Goal: Information Seeking & Learning: Find specific fact

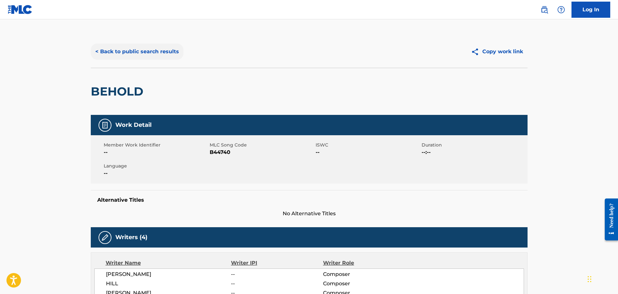
click at [148, 55] on button "< Back to public search results" at bounding box center [137, 52] width 93 height 16
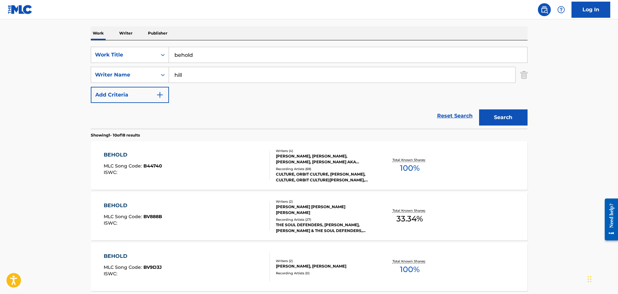
drag, startPoint x: 238, startPoint y: 58, endPoint x: 177, endPoint y: 45, distance: 62.8
paste input "Live Out [PERSON_NAME]"
type input "Live Out Loud"
type input "[PERSON_NAME]"
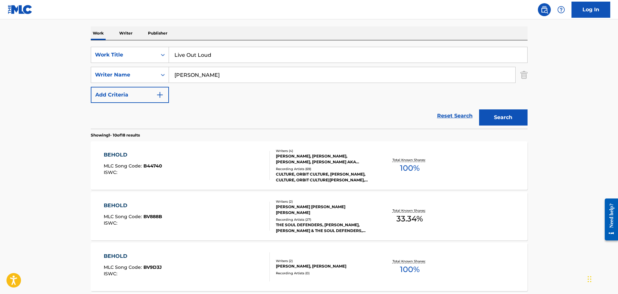
click at [479, 109] on button "Search" at bounding box center [503, 117] width 48 height 16
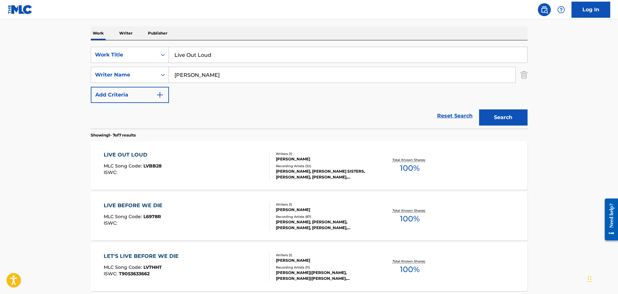
click at [243, 157] on div "LIVE OUT LOUD MLC Song Code : LVBB28 ISWC :" at bounding box center [187, 165] width 166 height 29
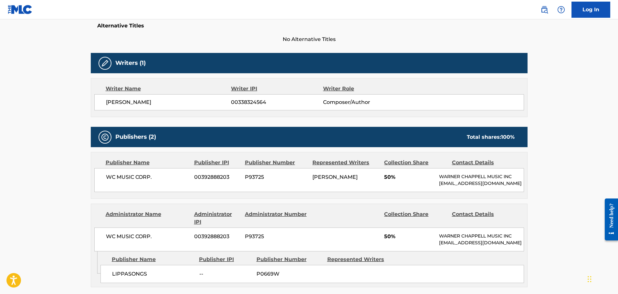
scroll to position [258, 0]
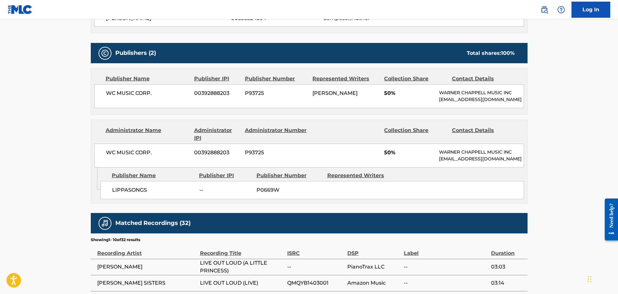
click at [182, 115] on div "Publisher Name Publisher IPI Publisher Number Represented Writers Collection Sh…" at bounding box center [309, 91] width 436 height 46
click at [180, 115] on div "Publisher Name Publisher IPI Publisher Number Represented Writers Collection Sh…" at bounding box center [309, 91] width 436 height 46
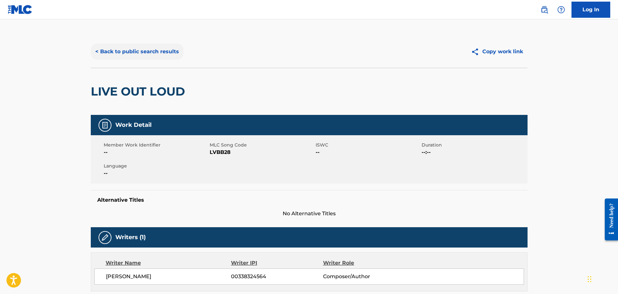
click at [160, 50] on button "< Back to public search results" at bounding box center [137, 52] width 93 height 16
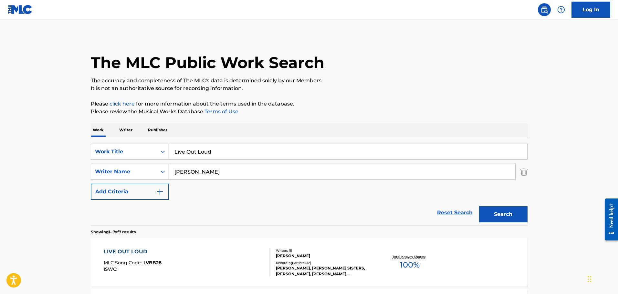
scroll to position [97, 0]
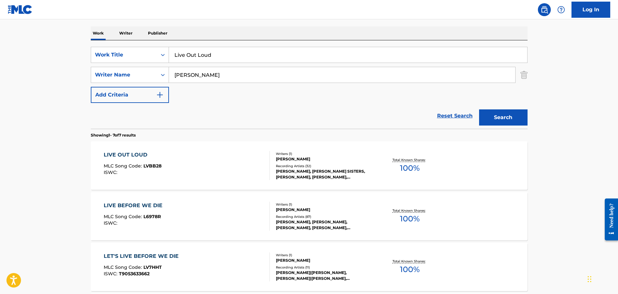
drag, startPoint x: 233, startPoint y: 59, endPoint x: 14, endPoint y: 70, distance: 219.8
click at [18, 69] on main "The MLC Public Work Search The accuracy and completeness of The MLC's data is d…" at bounding box center [309, 224] width 618 height 605
paste input "It's Anybody's Spring"
type input "It's Anybody's Spring"
click at [479, 109] on button "Search" at bounding box center [503, 117] width 48 height 16
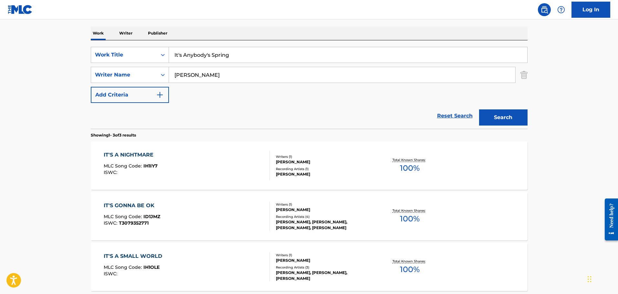
type input "[PERSON_NAME]"
click at [479, 109] on button "Search" at bounding box center [503, 117] width 48 height 16
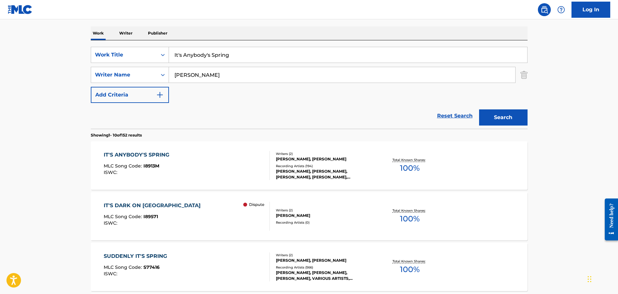
click at [230, 157] on div "IT'S ANYBODY'S SPRING MLC Song Code : I8913M ISWC :" at bounding box center [187, 165] width 166 height 29
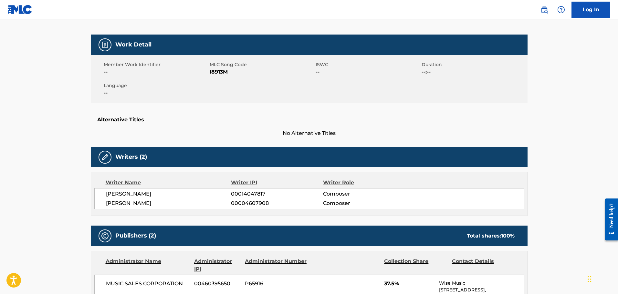
scroll to position [161, 0]
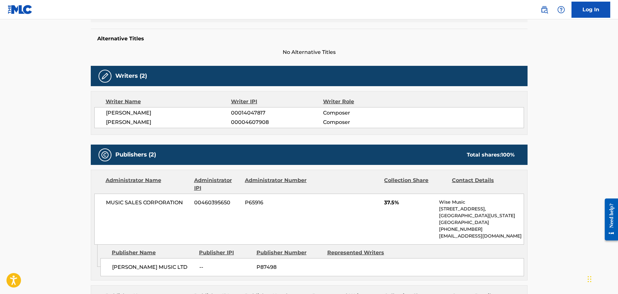
click at [210, 151] on div "Publishers (2) Total shares: 100 %" at bounding box center [309, 155] width 437 height 20
drag, startPoint x: 209, startPoint y: 151, endPoint x: 202, endPoint y: 149, distance: 7.6
click at [202, 149] on div "Publishers (2) Total shares: 100 %" at bounding box center [309, 155] width 437 height 20
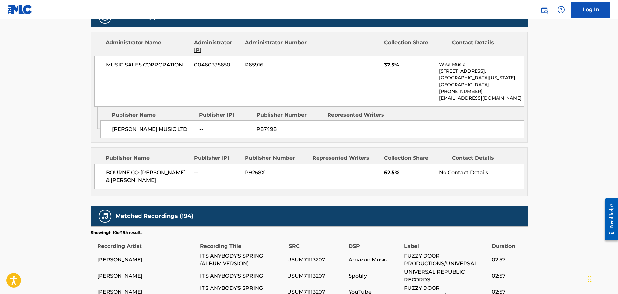
scroll to position [388, 0]
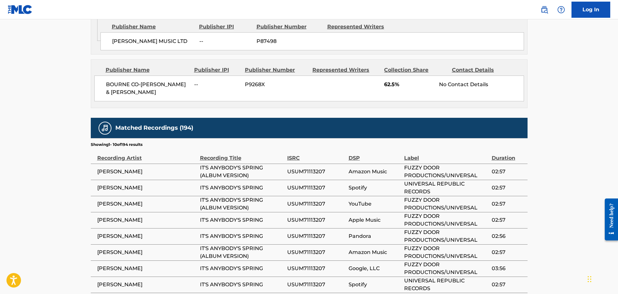
click at [206, 108] on div "Publisher Name Publisher IPI Publisher Number Represented Writers Collection Sh…" at bounding box center [309, 84] width 436 height 48
drag, startPoint x: 206, startPoint y: 109, endPoint x: 176, endPoint y: 107, distance: 29.4
click at [154, 101] on div "BOURNE CO-[PERSON_NAME] & VAN HEUSEN -- P9268X 62.5% No Contact Details" at bounding box center [308, 89] width 429 height 26
drag, startPoint x: 154, startPoint y: 105, endPoint x: 147, endPoint y: 103, distance: 7.6
click at [147, 101] on div "BOURNE CO-[PERSON_NAME] & VAN HEUSEN -- P9268X 62.5% No Contact Details" at bounding box center [308, 89] width 429 height 26
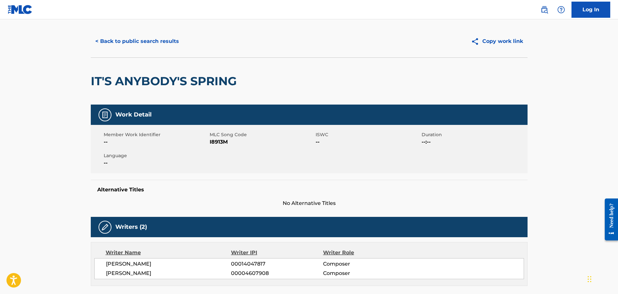
scroll to position [0, 0]
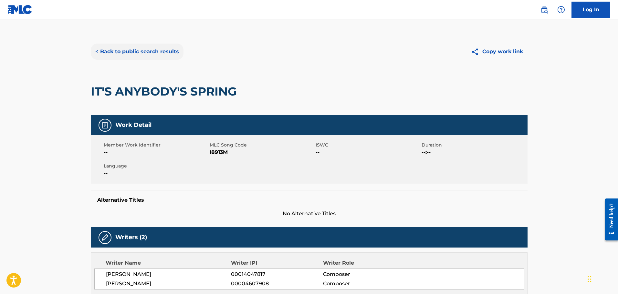
click at [149, 54] on button "< Back to public search results" at bounding box center [137, 52] width 93 height 16
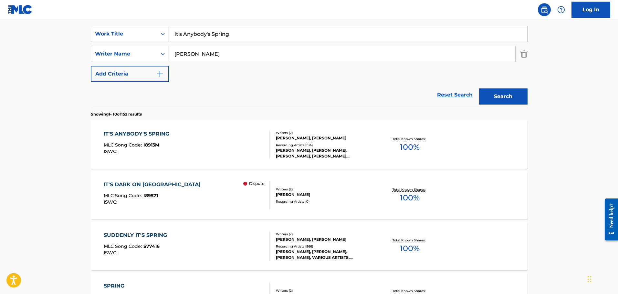
scroll to position [129, 0]
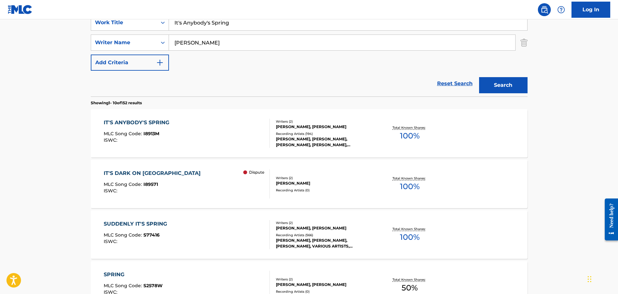
click at [226, 177] on div "IT'S DARK ON OBSERVATORY HILL MLC Song Code : I89571 ISWC : Dispute" at bounding box center [187, 184] width 166 height 29
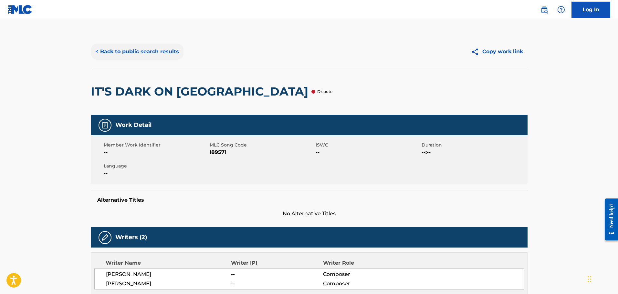
click at [141, 54] on button "< Back to public search results" at bounding box center [137, 52] width 93 height 16
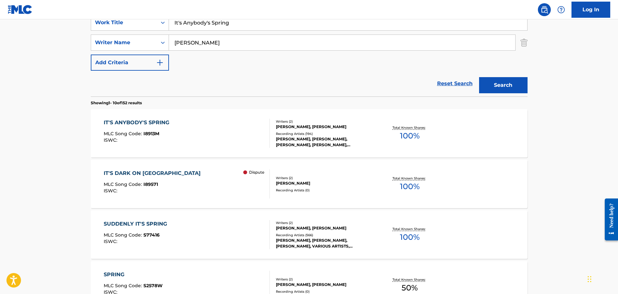
click at [199, 137] on div "IT'S ANYBODY'S SPRING MLC Song Code : I8913M ISWC :" at bounding box center [187, 133] width 166 height 29
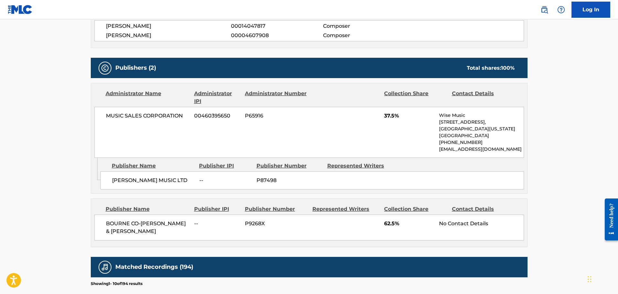
scroll to position [291, 0]
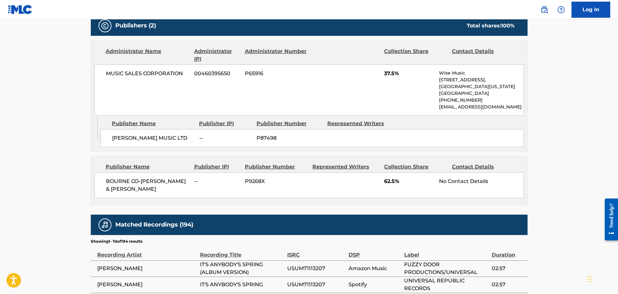
click at [118, 187] on span "BOURNE CO-[PERSON_NAME] & [PERSON_NAME]" at bounding box center [148, 186] width 84 height 16
copy span "BOURNE"
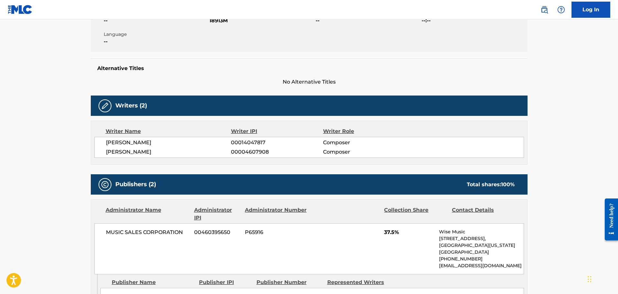
scroll to position [0, 0]
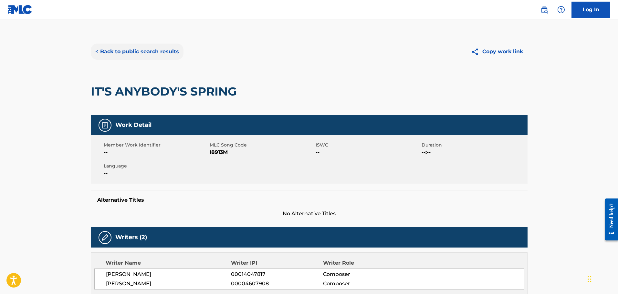
click at [128, 50] on button "< Back to public search results" at bounding box center [137, 52] width 93 height 16
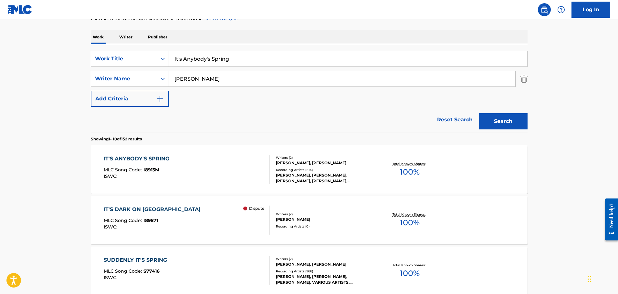
scroll to position [65, 0]
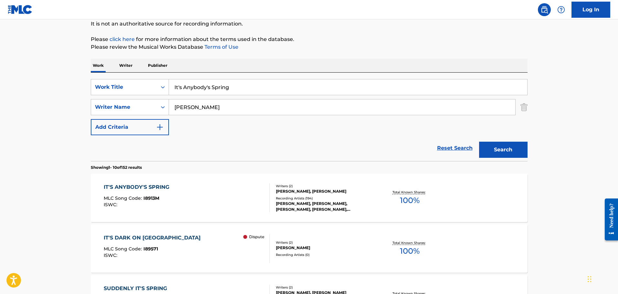
paste input "On The Street Where You Live"
type input "On The Street Where You Live"
type input "[PERSON_NAME]"
click at [479, 142] on button "Search" at bounding box center [503, 150] width 48 height 16
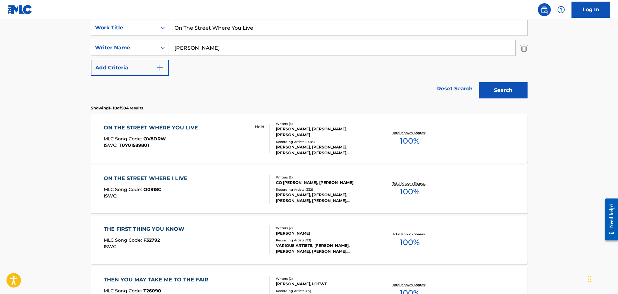
scroll to position [129, 0]
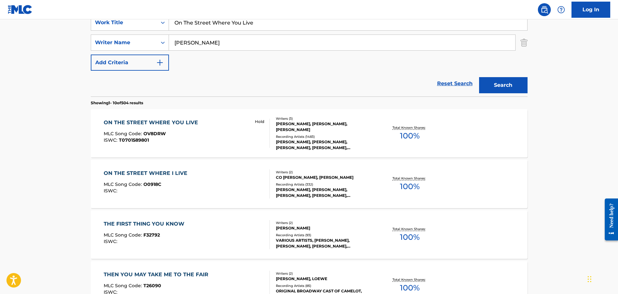
click at [323, 131] on div "[PERSON_NAME], [PERSON_NAME], [PERSON_NAME]" at bounding box center [325, 127] width 98 height 12
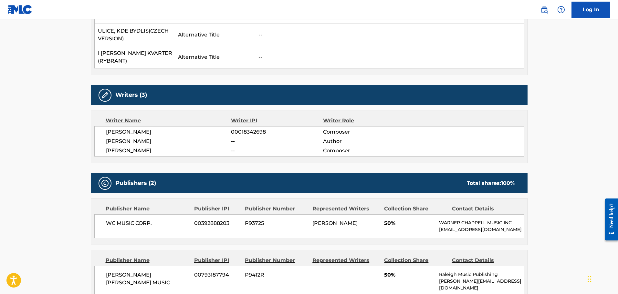
scroll to position [388, 0]
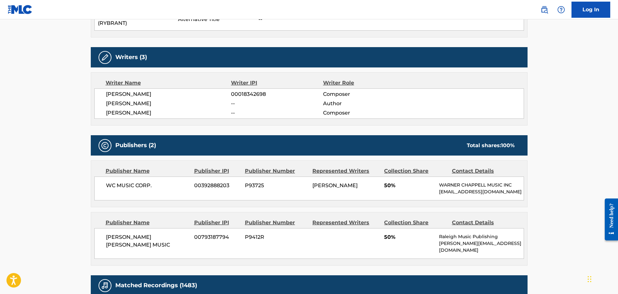
click at [267, 135] on div "Publishers (2) Total shares: 100 %" at bounding box center [309, 145] width 437 height 20
drag, startPoint x: 267, startPoint y: 113, endPoint x: 261, endPoint y: 108, distance: 7.6
click at [261, 108] on div "Work Detail Member Work Identifier -- MLC Song Code OV8DRW ISWC T0701589801 Dur…" at bounding box center [309, 116] width 437 height 779
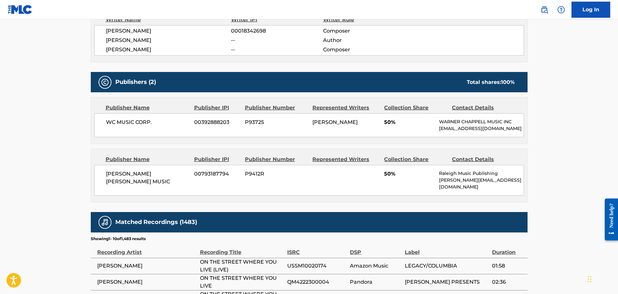
scroll to position [452, 0]
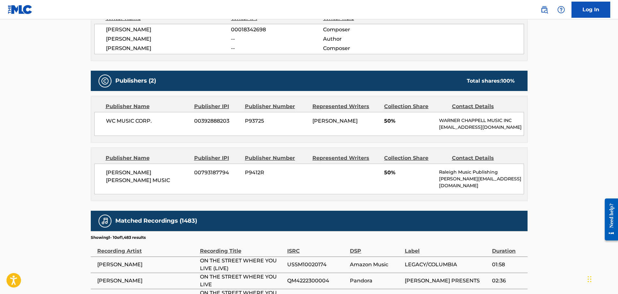
drag, startPoint x: 217, startPoint y: 47, endPoint x: 190, endPoint y: 38, distance: 28.7
click at [190, 38] on div "Work Detail Member Work Identifier -- MLC Song Code OV8DRW ISWC T0701589801 Dur…" at bounding box center [309, 52] width 437 height 779
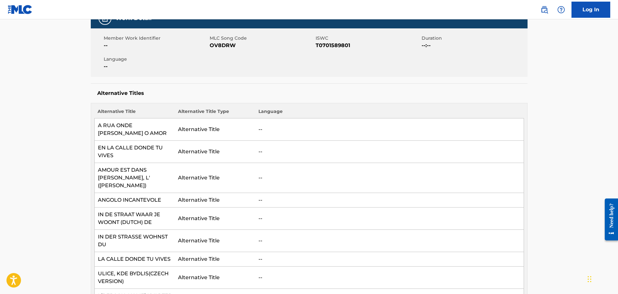
scroll to position [0, 0]
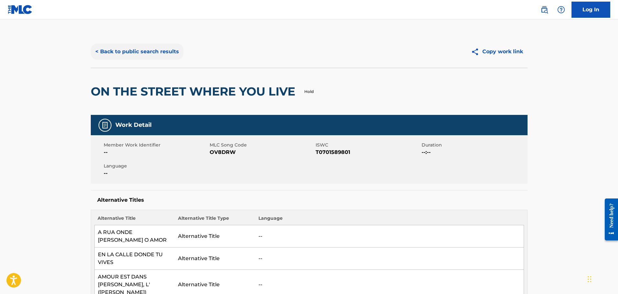
click at [149, 58] on button "< Back to public search results" at bounding box center [137, 52] width 93 height 16
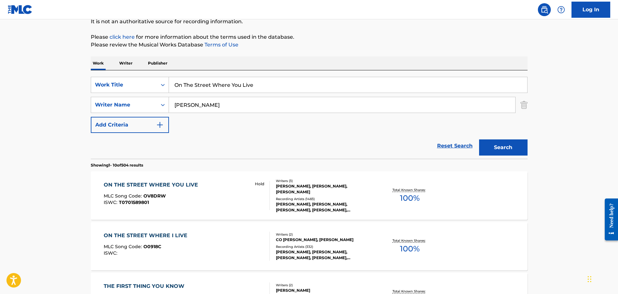
scroll to position [65, 0]
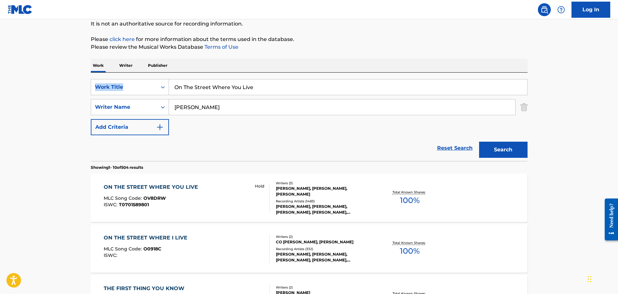
drag, startPoint x: 97, startPoint y: 88, endPoint x: 171, endPoint y: 93, distance: 73.7
click at [213, 86] on input "On The Street Where You Live" at bounding box center [348, 87] width 358 height 16
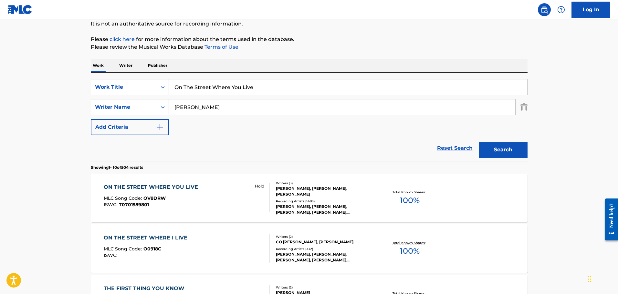
paste input "[DEMOGRAPHIC_DATA] Makes A Way"
type input "[DEMOGRAPHIC_DATA] Makes A Way"
type input "booth"
click at [479, 142] on button "Search" at bounding box center [503, 150] width 48 height 16
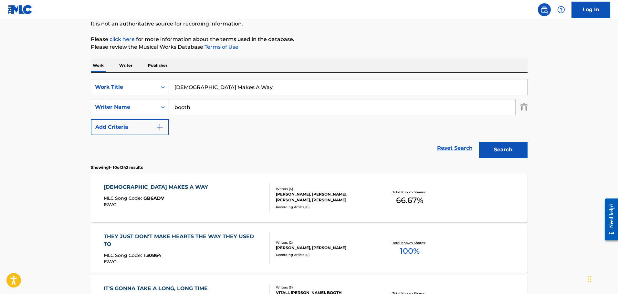
scroll to position [97, 0]
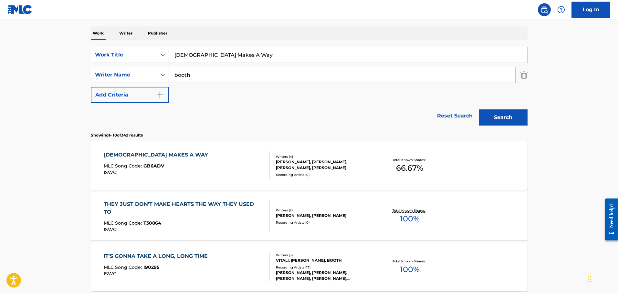
click at [344, 154] on div "Writers ( 4 )" at bounding box center [325, 156] width 98 height 5
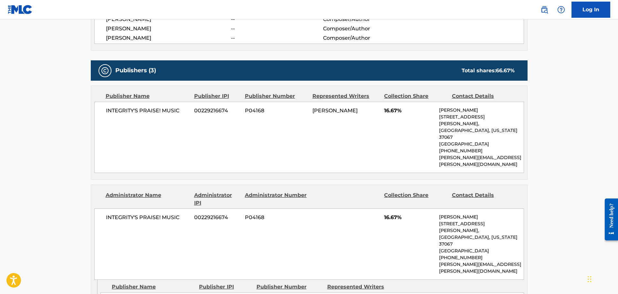
scroll to position [355, 0]
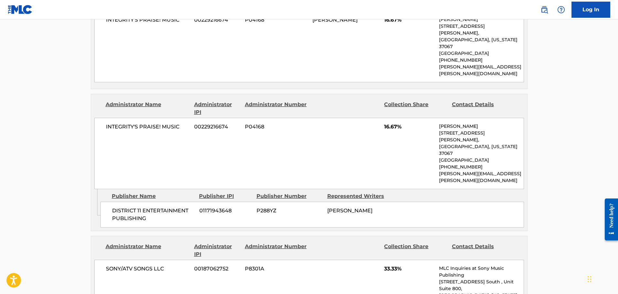
drag, startPoint x: 309, startPoint y: 128, endPoint x: 305, endPoint y: 128, distance: 3.6
click at [308, 128] on div "INTEGRITY'S PRAISE! MUSIC 00229216674 P04168 16.67% [PERSON_NAME] [STREET_ADDRE…" at bounding box center [308, 153] width 429 height 71
drag, startPoint x: 305, startPoint y: 128, endPoint x: 294, endPoint y: 129, distance: 11.3
click at [294, 129] on div "INTEGRITY'S PRAISE! MUSIC 00229216674 P04168 16.67% [PERSON_NAME] [STREET_ADDRE…" at bounding box center [308, 153] width 429 height 71
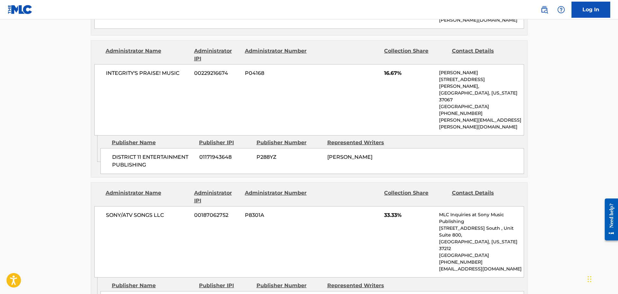
scroll to position [420, 0]
